Goal: Task Accomplishment & Management: Manage account settings

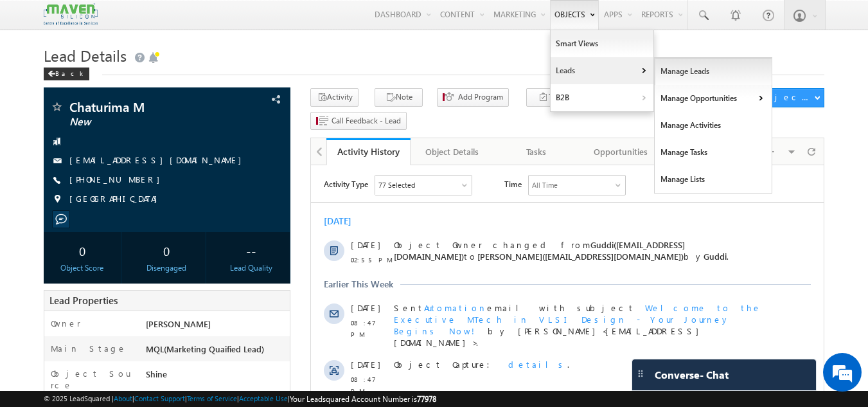
click at [670, 71] on link "Manage Leads" at bounding box center [714, 71] width 118 height 27
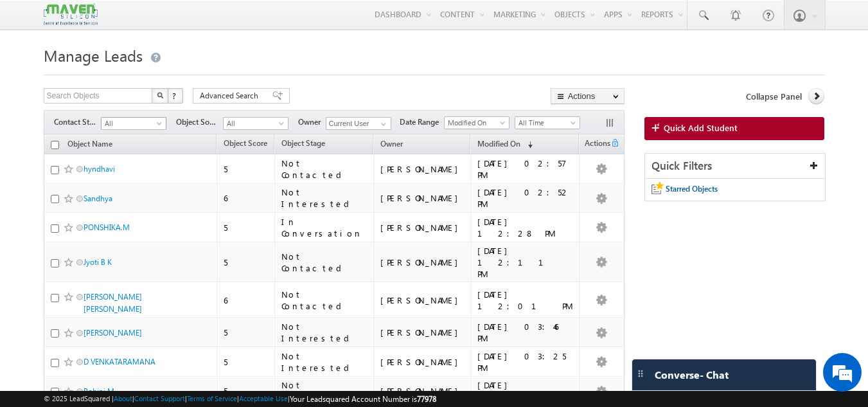
click at [159, 121] on span at bounding box center [161, 126] width 10 height 10
click at [261, 123] on span "All" at bounding box center [254, 124] width 61 height 12
click at [386, 124] on span at bounding box center [384, 124] width 10 height 10
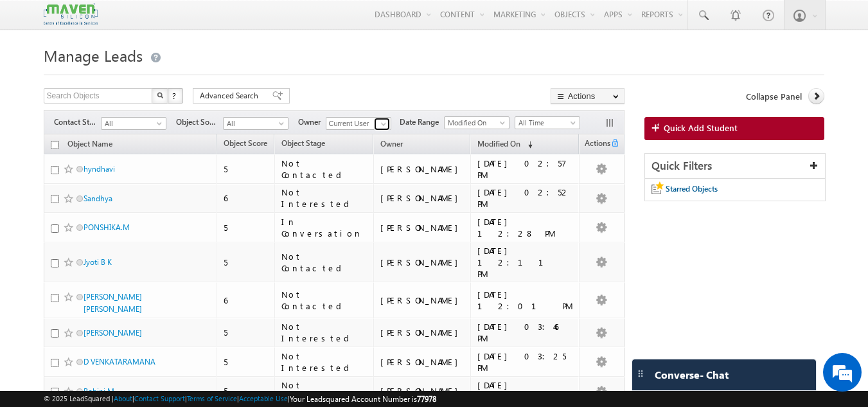
click at [388, 121] on span at bounding box center [384, 124] width 10 height 10
click at [451, 120] on span "Modified On" at bounding box center [475, 123] width 61 height 12
click at [472, 118] on span "Modified On" at bounding box center [475, 123] width 61 height 12
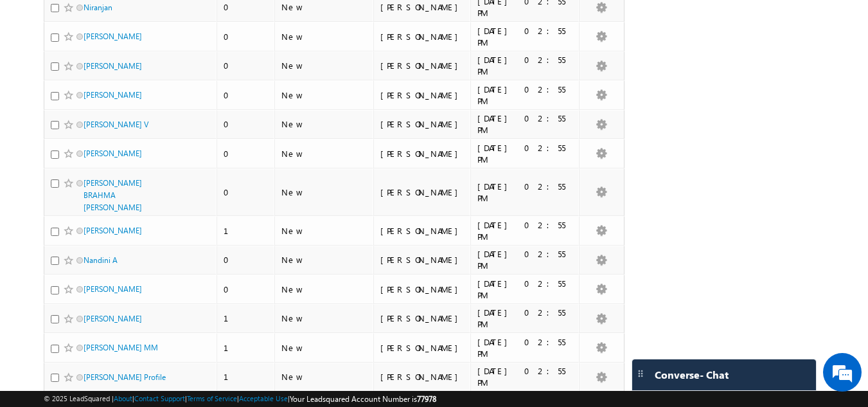
scroll to position [2806, 0]
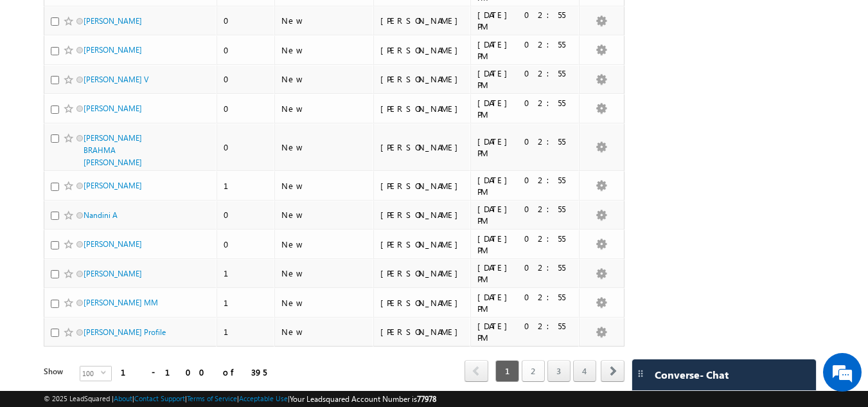
click at [535, 360] on link "2" at bounding box center [533, 371] width 23 height 22
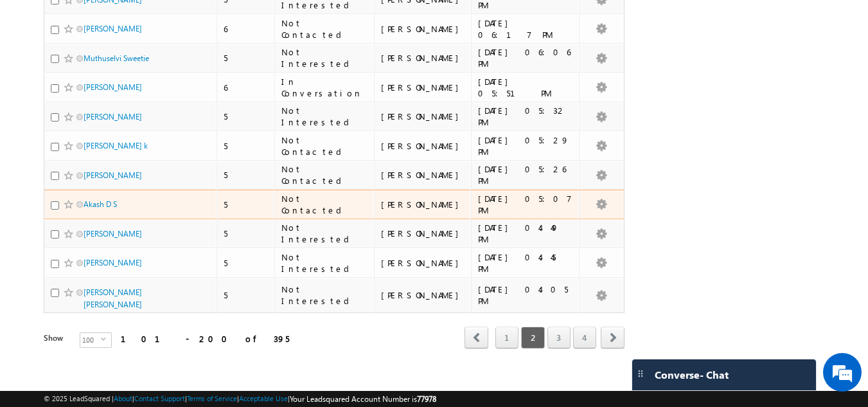
scroll to position [2791, 0]
